Goal: Obtain resource: Obtain resource

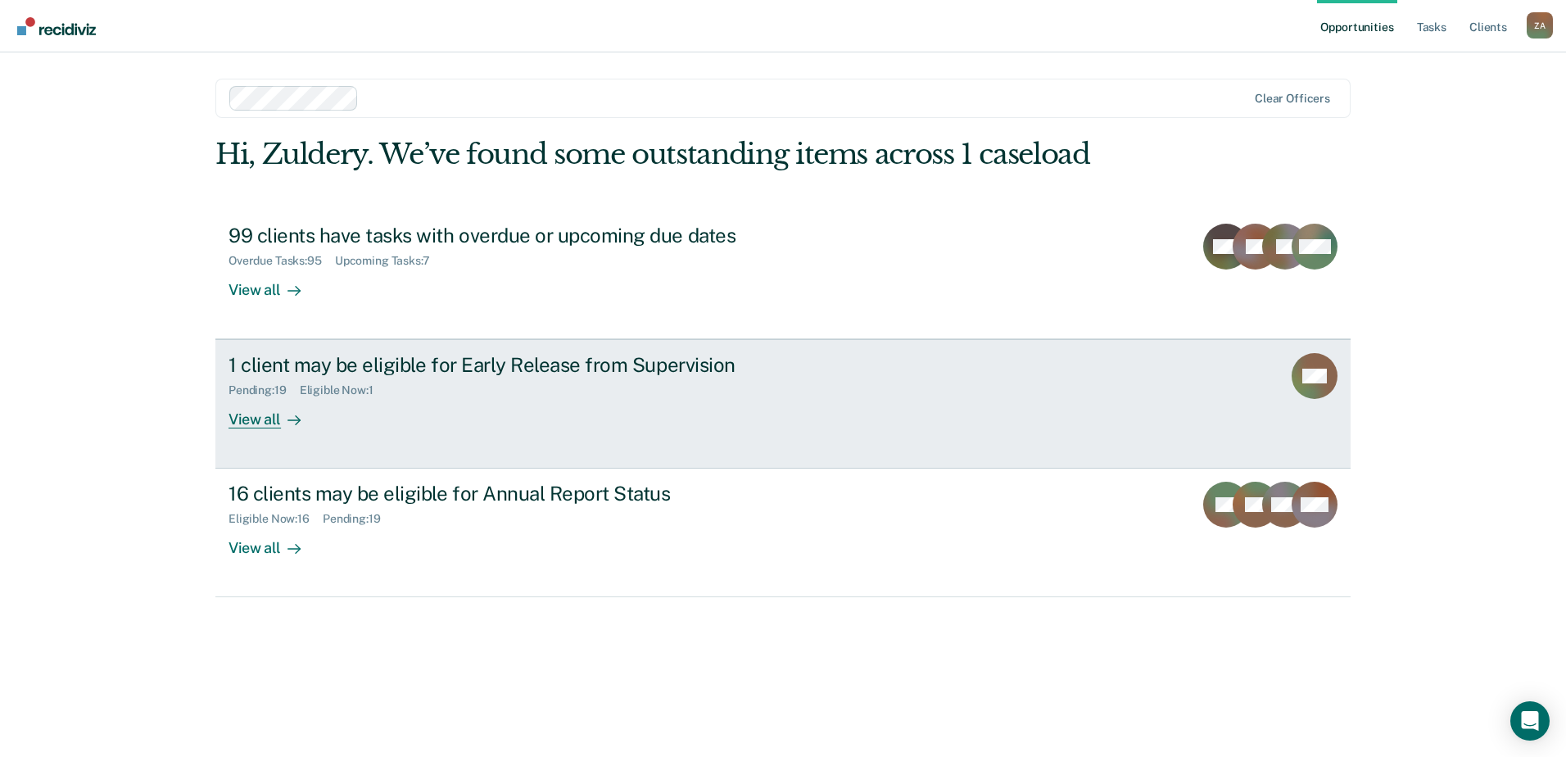
click at [631, 414] on div "1 client may be eligible for Early Release from Supervision Pending : 19 Eligib…" at bounding box center [535, 390] width 614 height 75
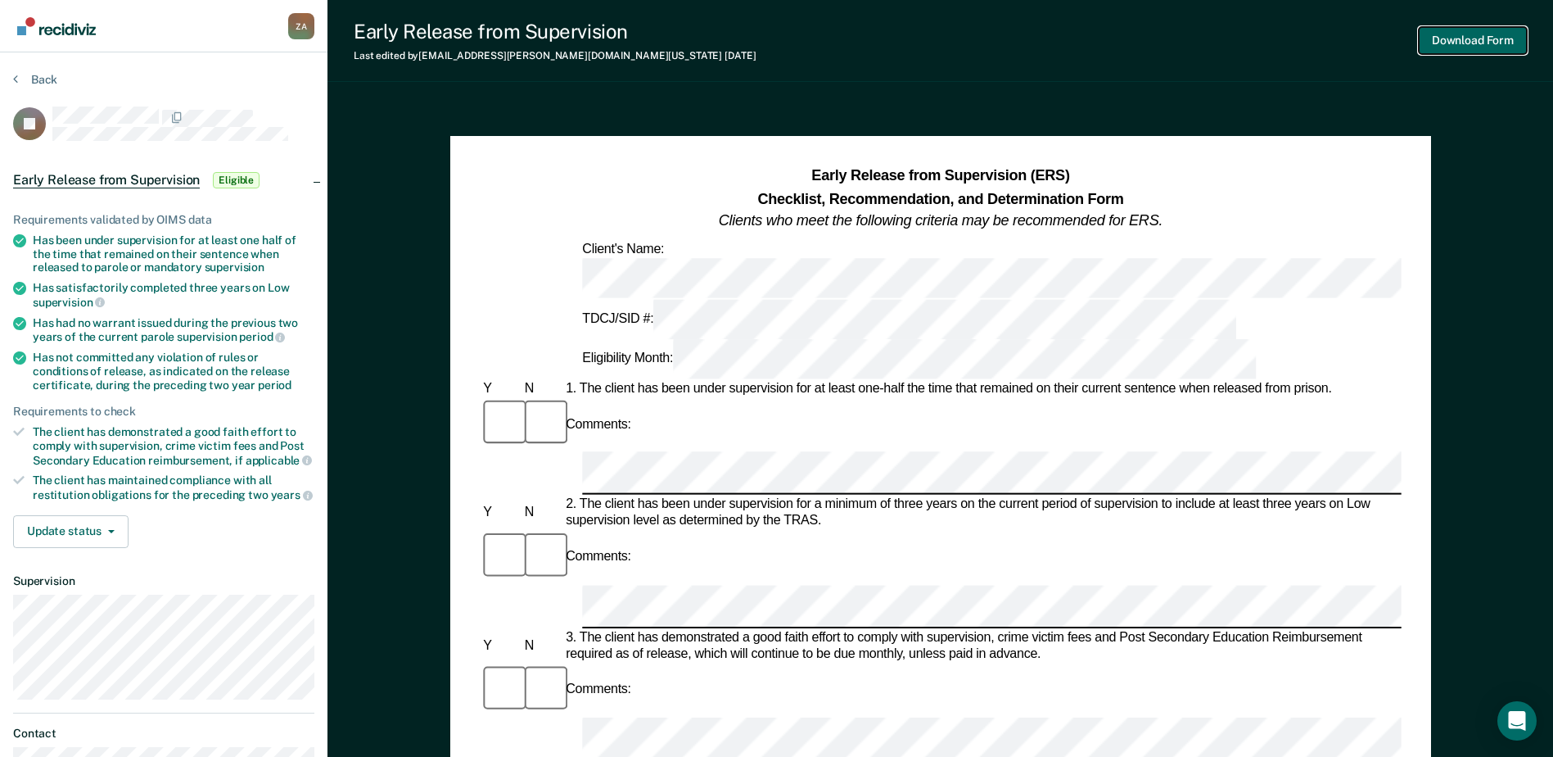
click at [1453, 29] on button "Download Form" at bounding box center [1473, 40] width 108 height 27
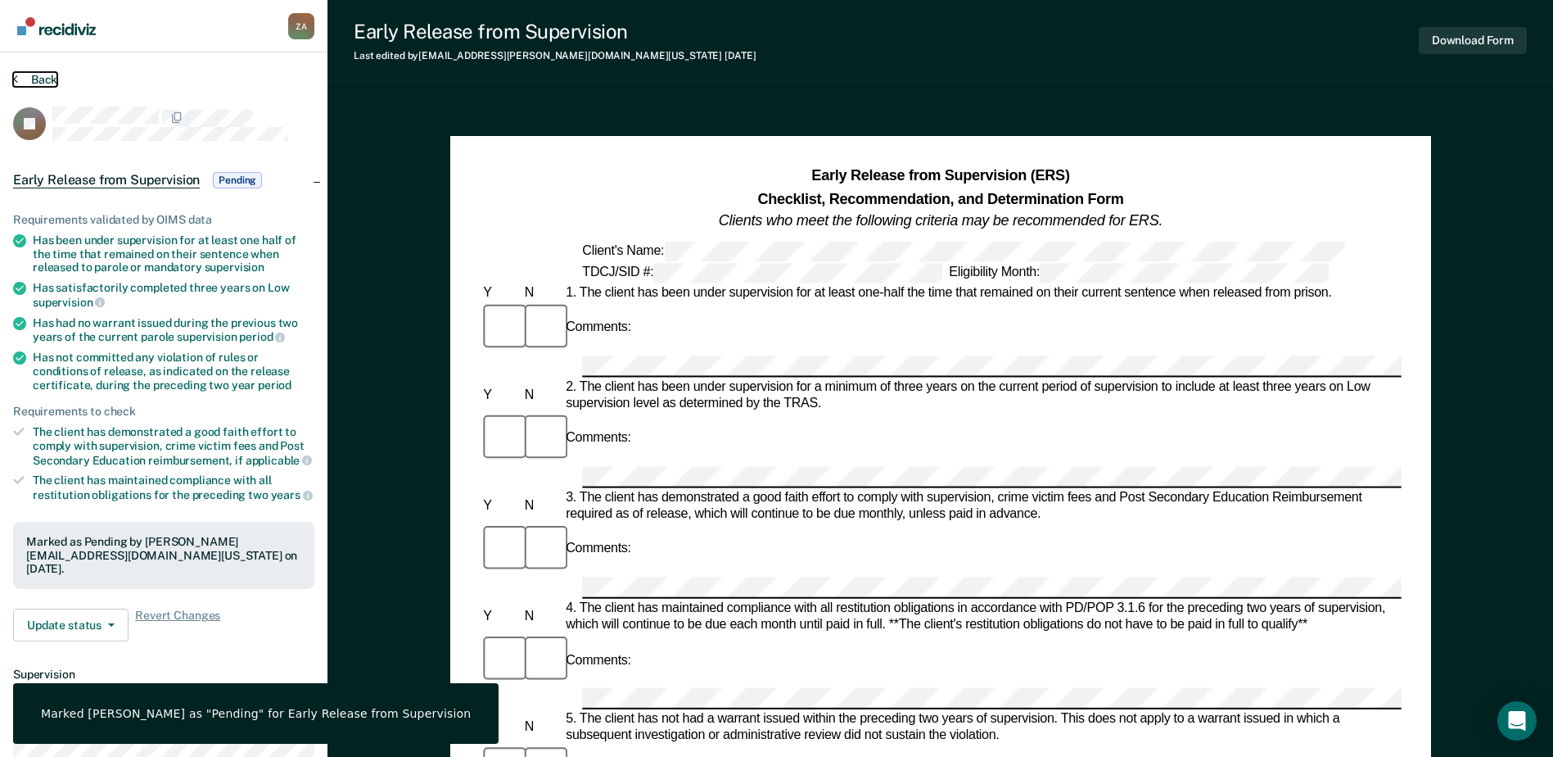
click at [29, 80] on button "Back" at bounding box center [35, 79] width 44 height 15
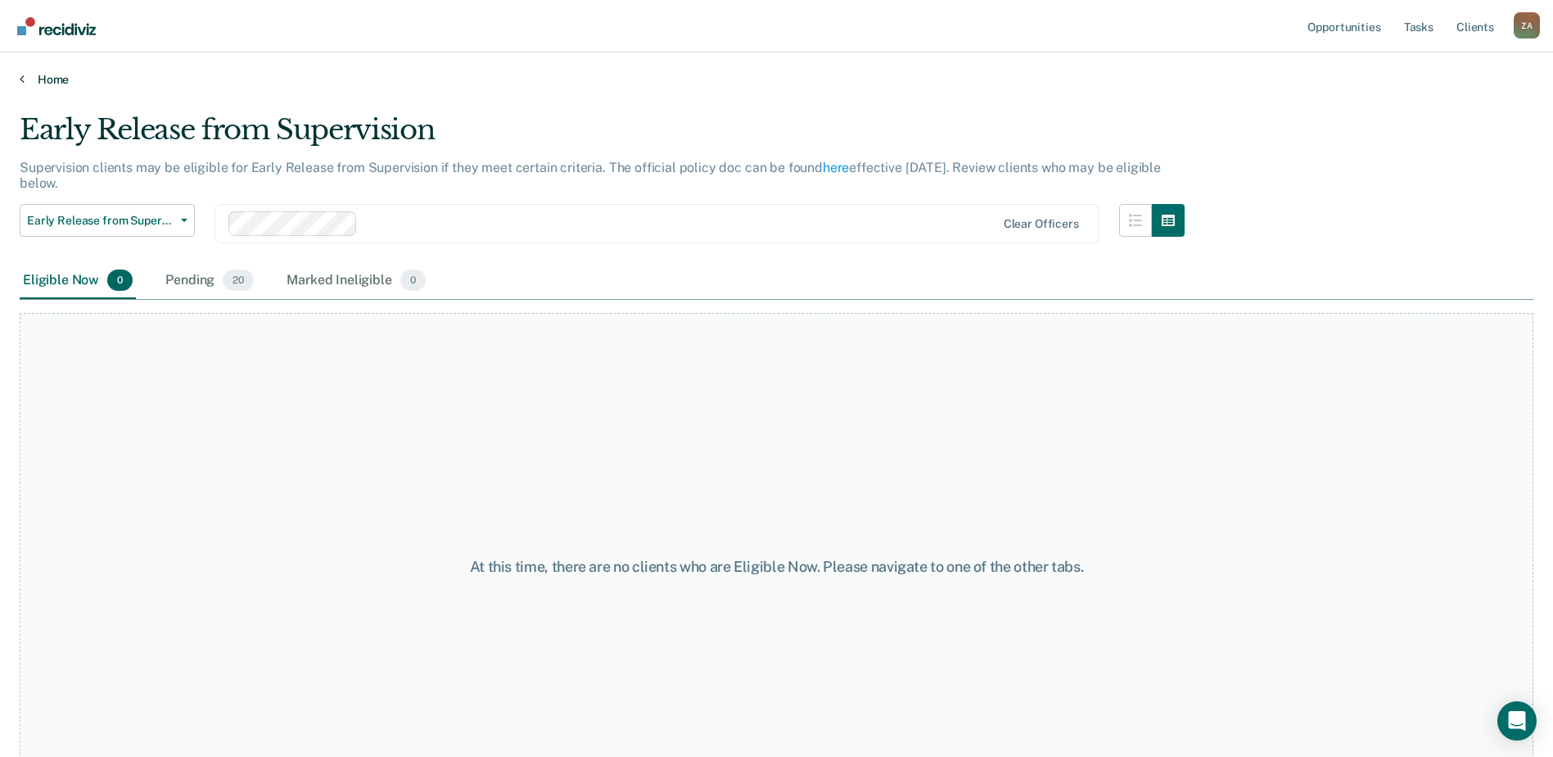
click at [40, 84] on link "Home" at bounding box center [777, 79] width 1514 height 15
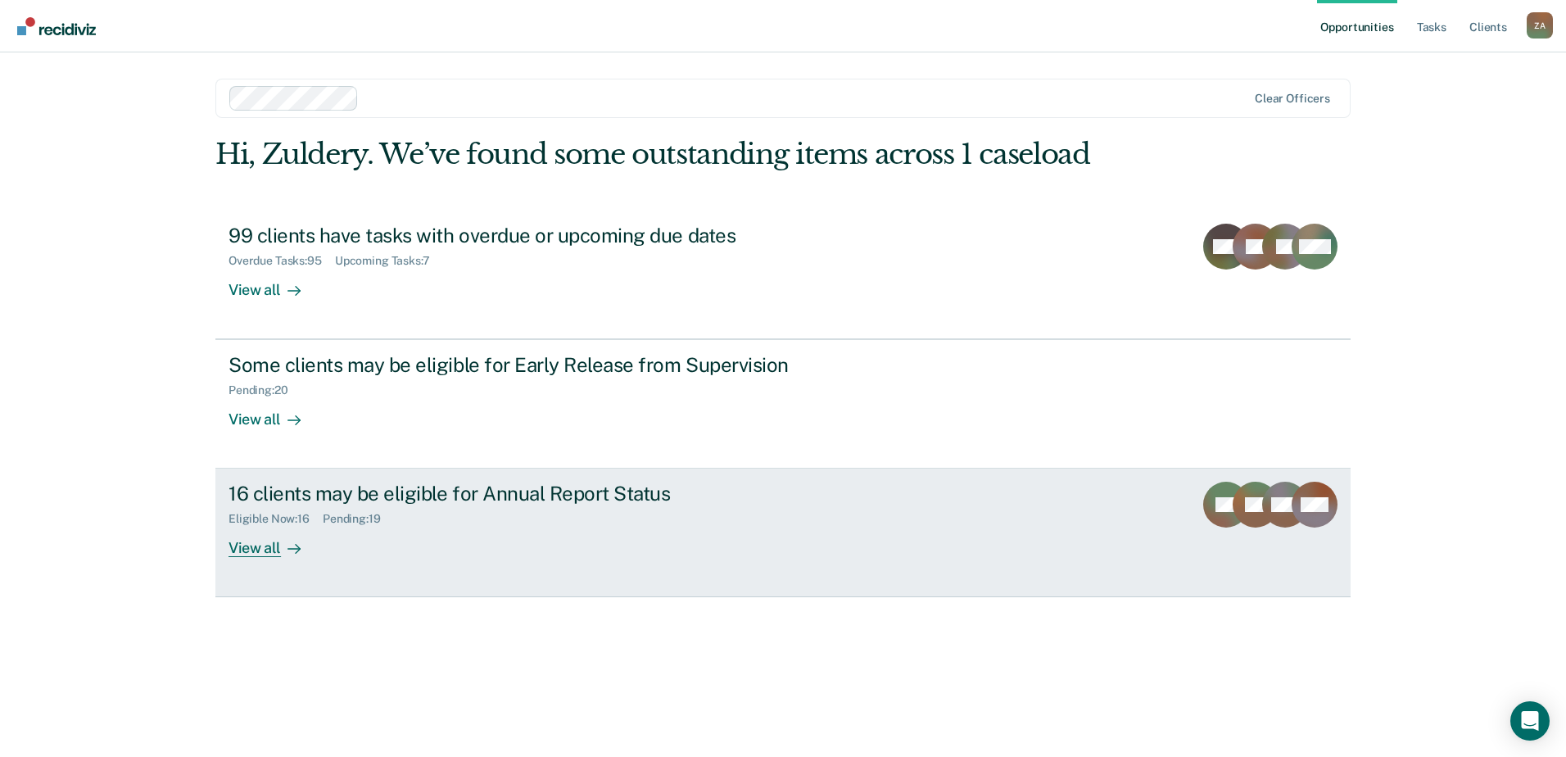
click at [506, 536] on div "16 clients may be eligible for Annual Report Status Eligible Now : 16 Pending :…" at bounding box center [535, 518] width 614 height 75
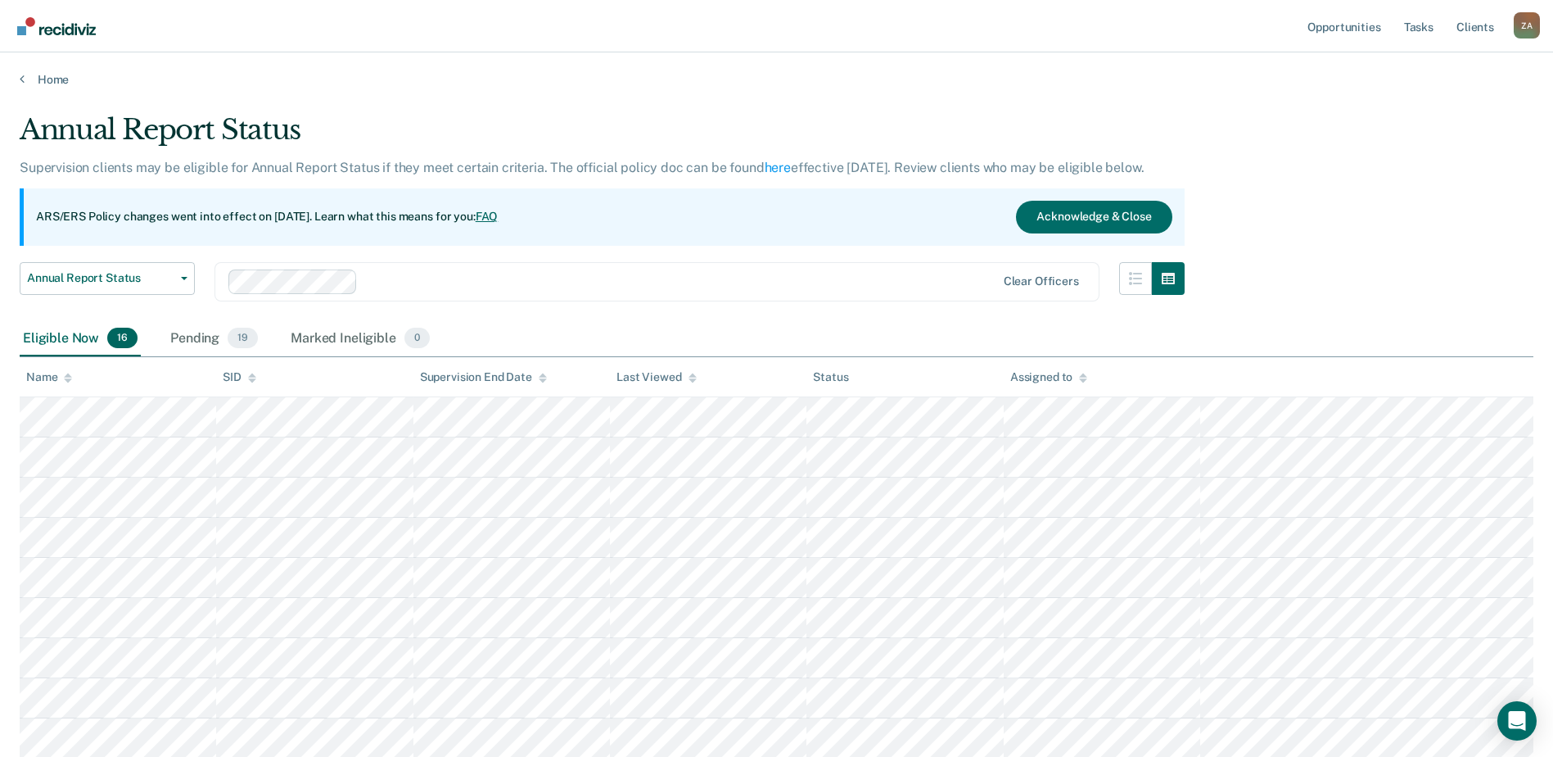
scroll to position [82, 0]
